Goal: Task Accomplishment & Management: Use online tool/utility

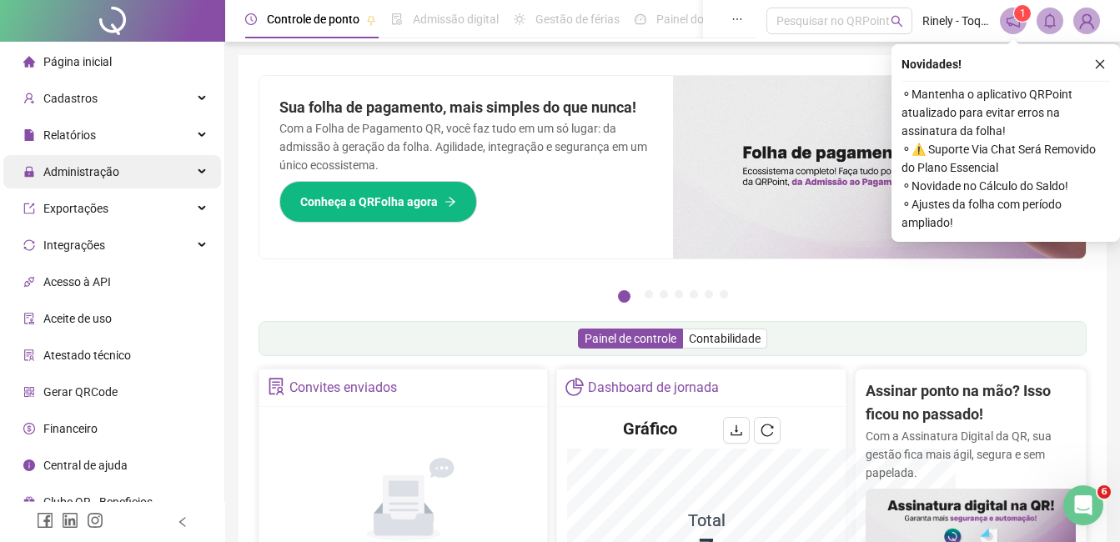
scroll to position [83, 0]
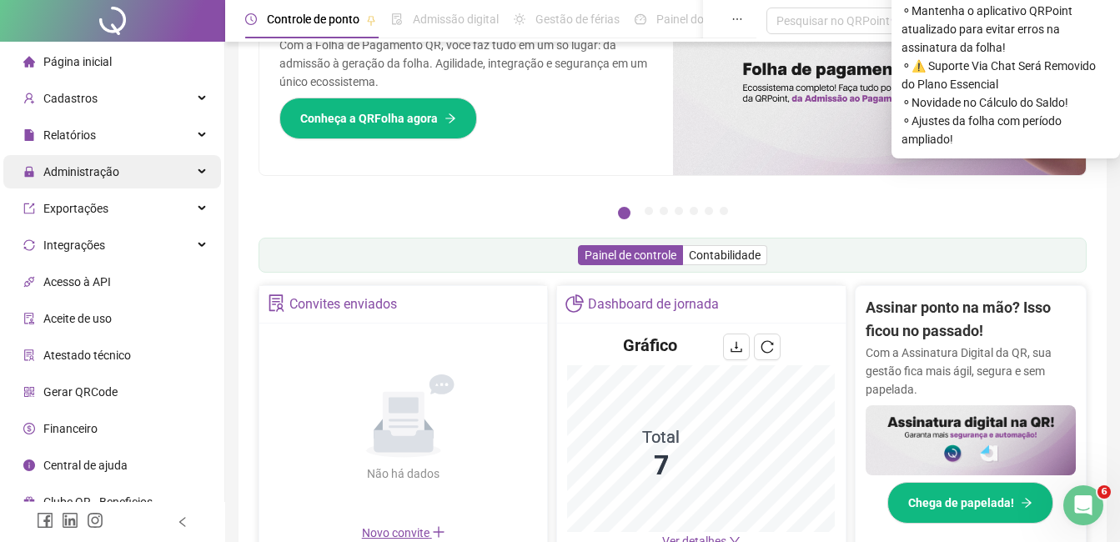
click at [58, 171] on span "Administração" at bounding box center [81, 171] width 76 height 13
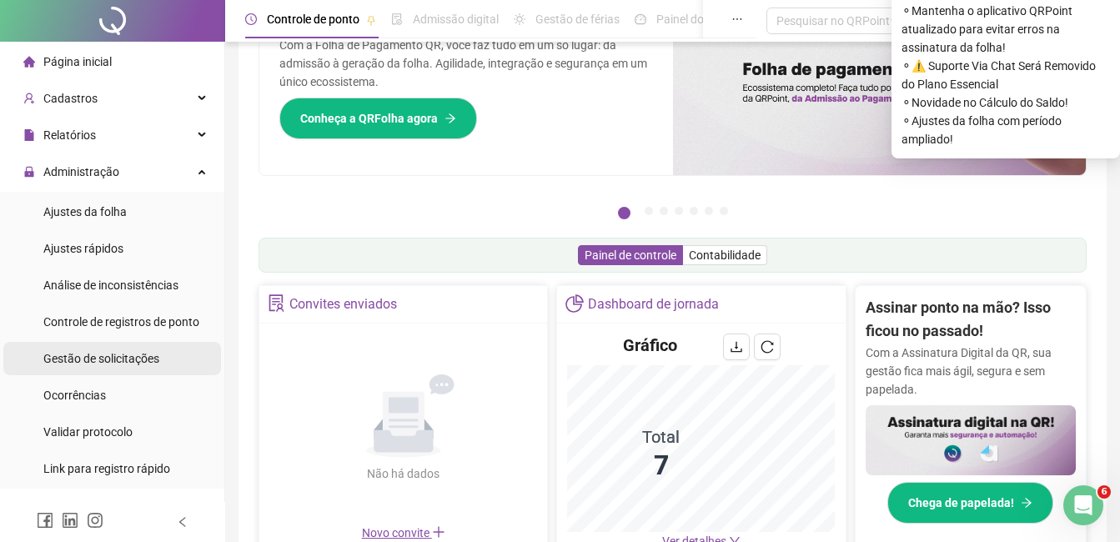
click at [80, 359] on span "Gestão de solicitações" at bounding box center [101, 358] width 116 height 13
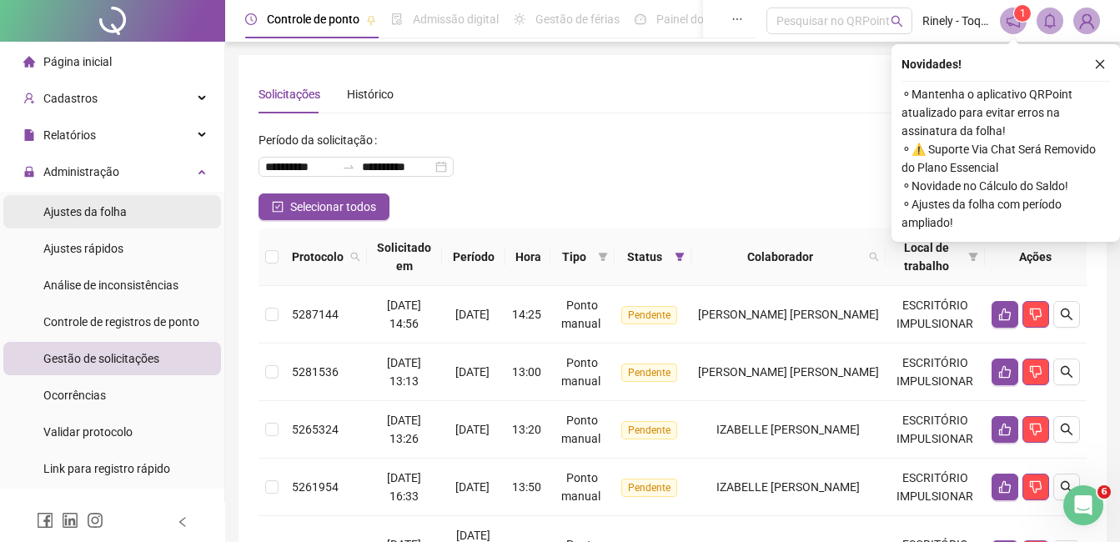
click at [109, 210] on span "Ajustes da folha" at bounding box center [84, 211] width 83 height 13
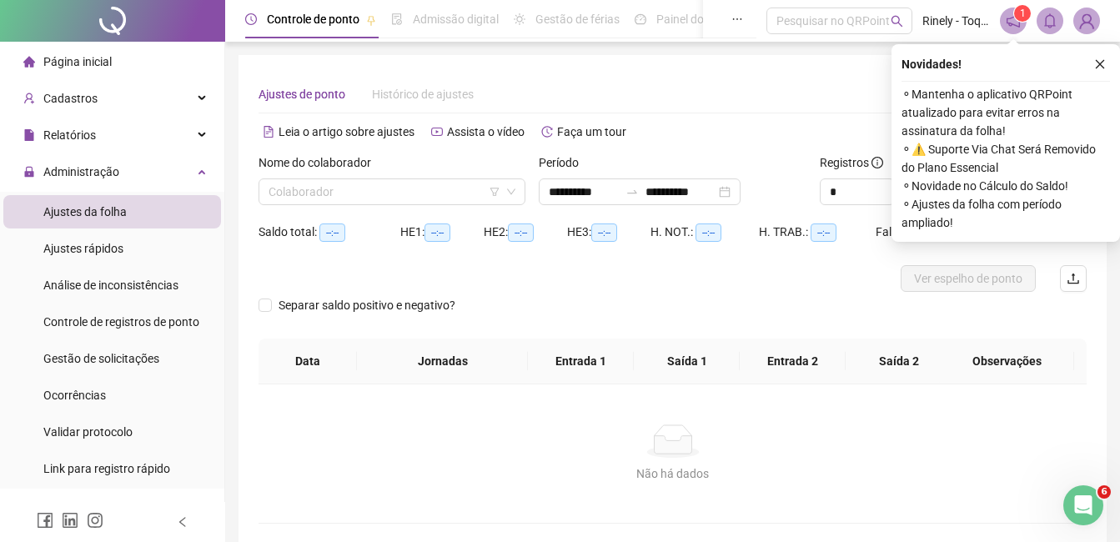
type input "**********"
click at [472, 191] on input "search" at bounding box center [385, 191] width 232 height 25
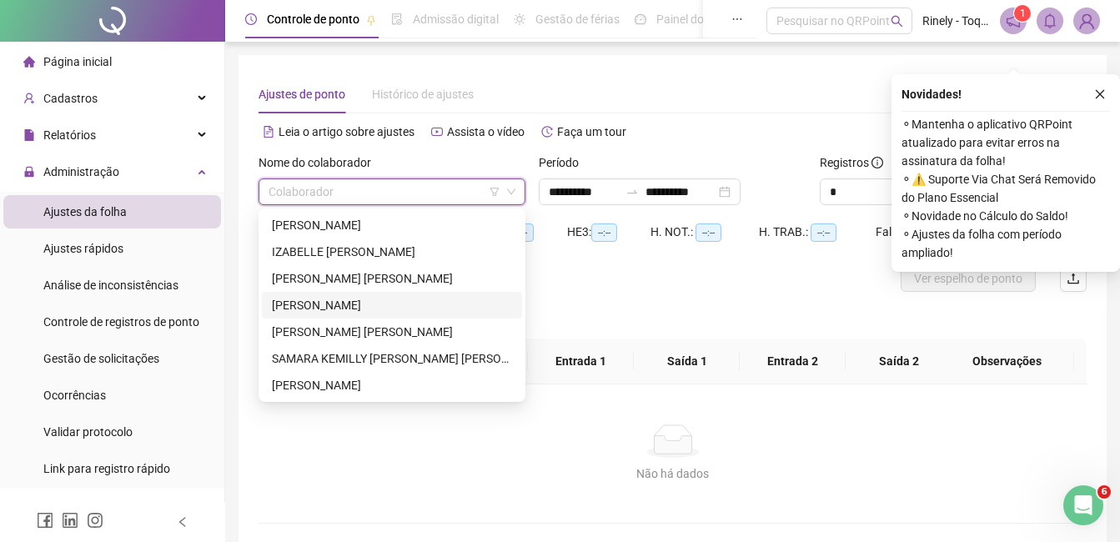
scroll to position [73, 0]
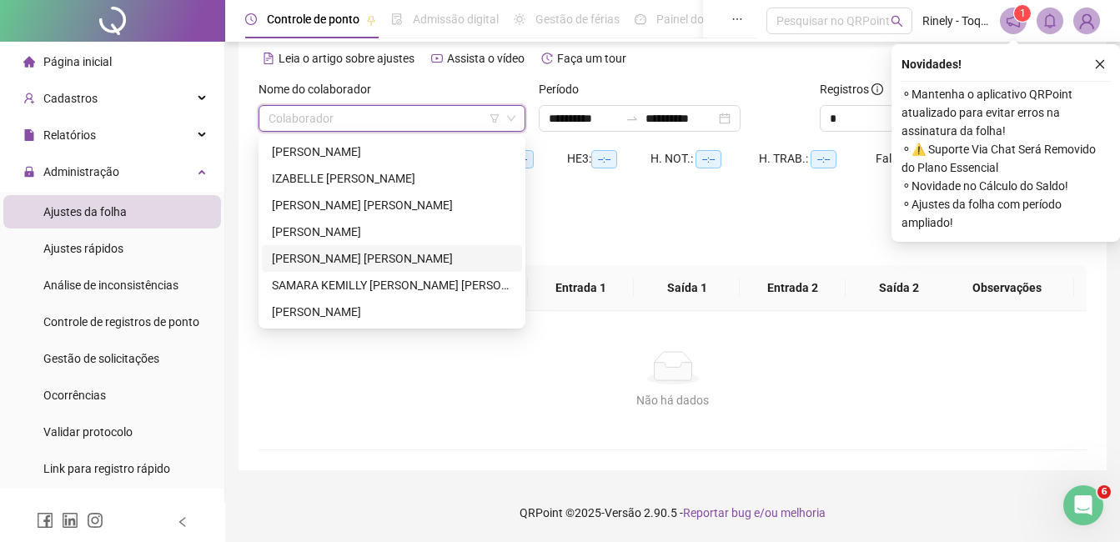
click at [394, 255] on div "[PERSON_NAME] [PERSON_NAME]" at bounding box center [392, 258] width 240 height 18
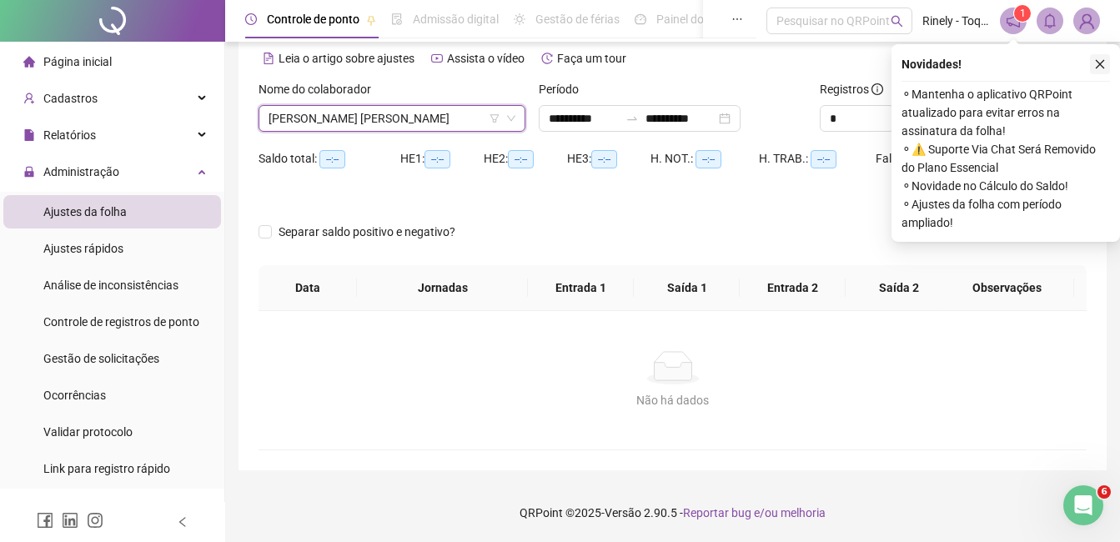
click at [1101, 65] on icon "close" at bounding box center [1100, 64] width 9 height 9
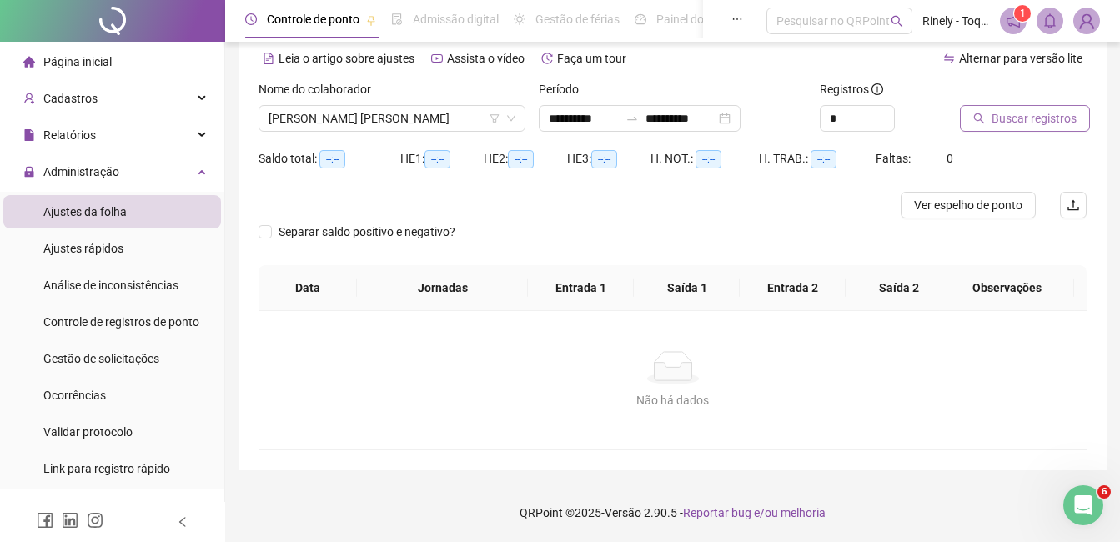
click at [1053, 118] on span "Buscar registros" at bounding box center [1034, 118] width 85 height 18
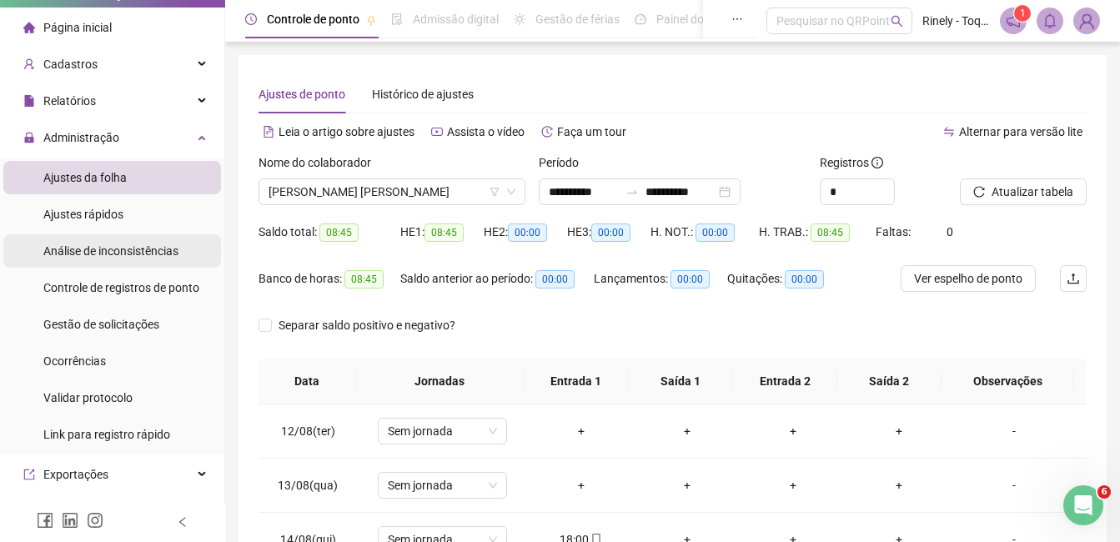
scroll to position [0, 0]
